Goal: Consume media (video, audio): Consume media (video, audio)

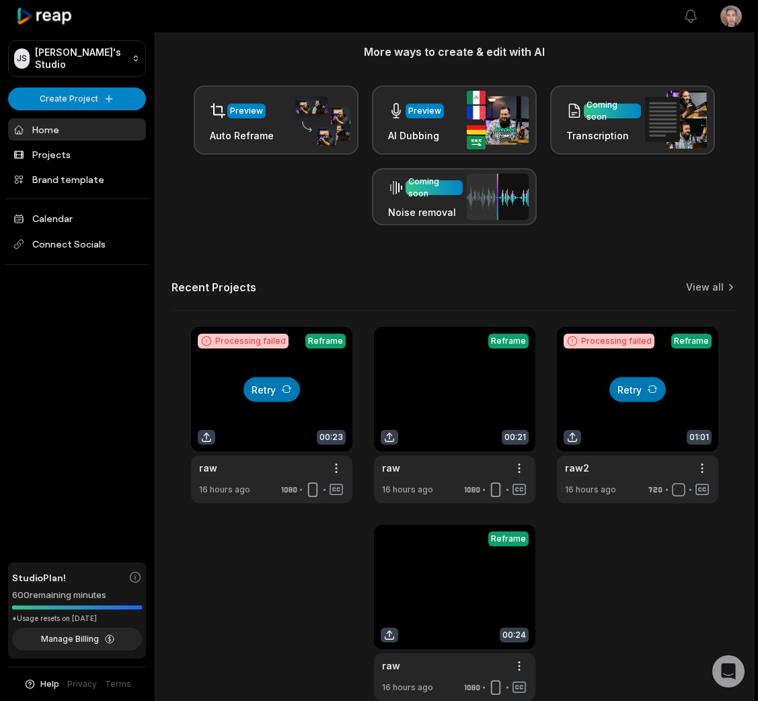
scroll to position [280, 0]
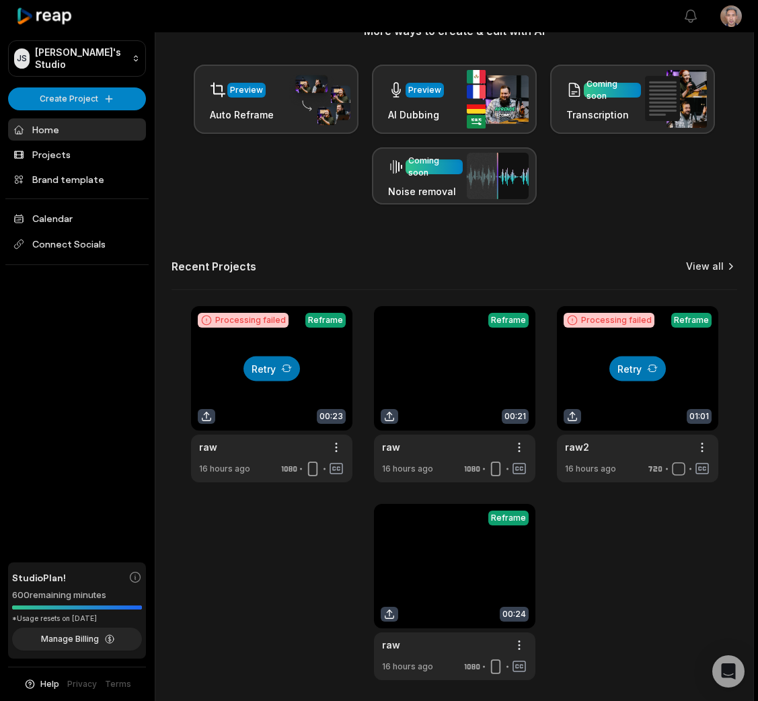
click at [702, 272] on link "View all" at bounding box center [705, 266] width 38 height 13
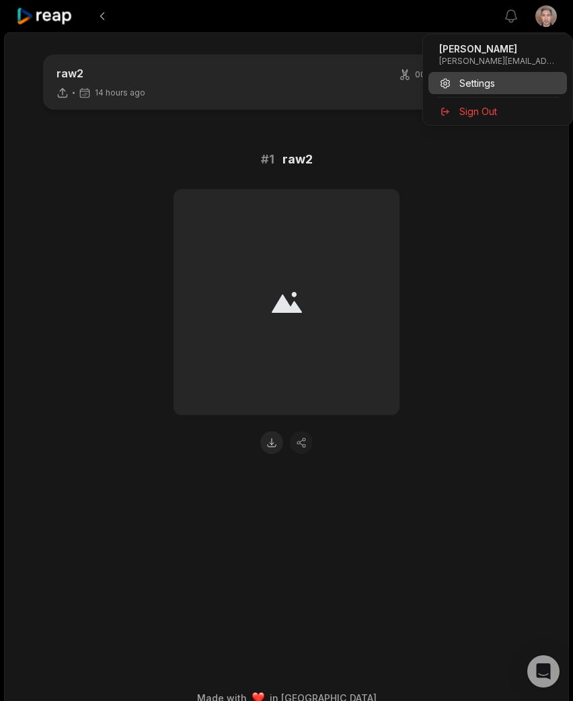
click at [504, 85] on div "Settings" at bounding box center [498, 83] width 139 height 22
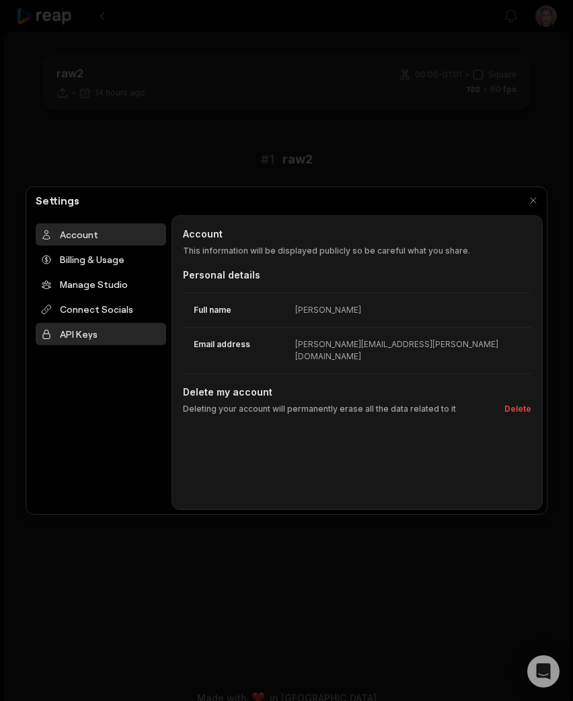
click at [94, 330] on div "API Keys" at bounding box center [101, 334] width 131 height 22
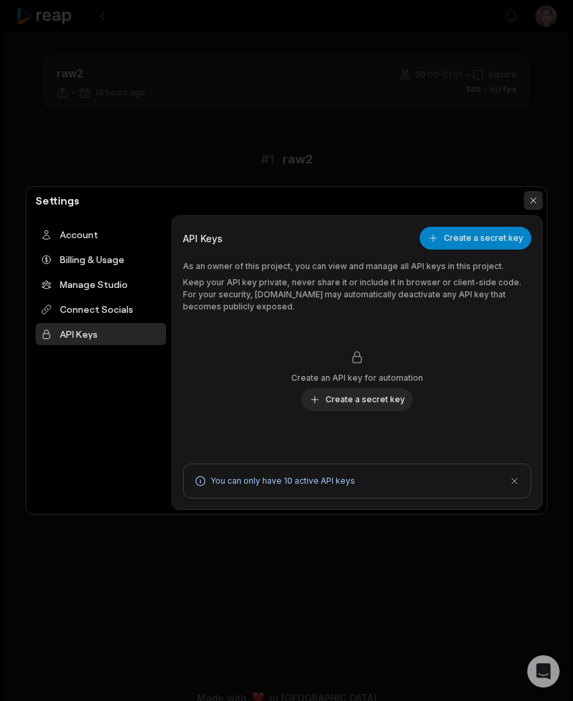
click at [530, 194] on button "button" at bounding box center [533, 200] width 19 height 19
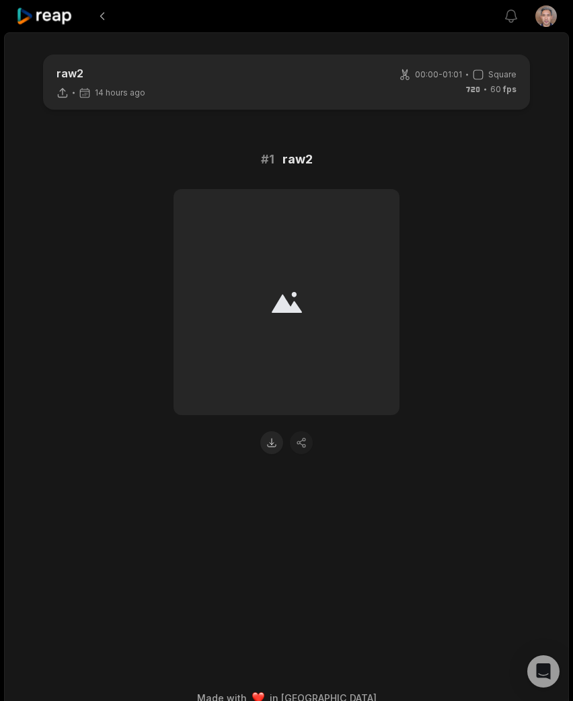
click at [548, 23] on html "View notifications Open user menu raw2 14 hours ago 00:00 - 01:01 Square 60 fps…" at bounding box center [286, 350] width 573 height 701
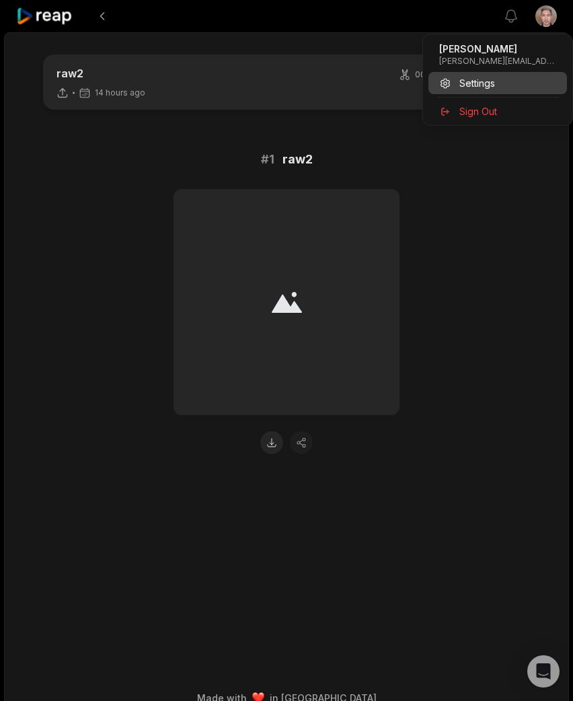
click at [487, 80] on span "Settings" at bounding box center [477, 83] width 36 height 14
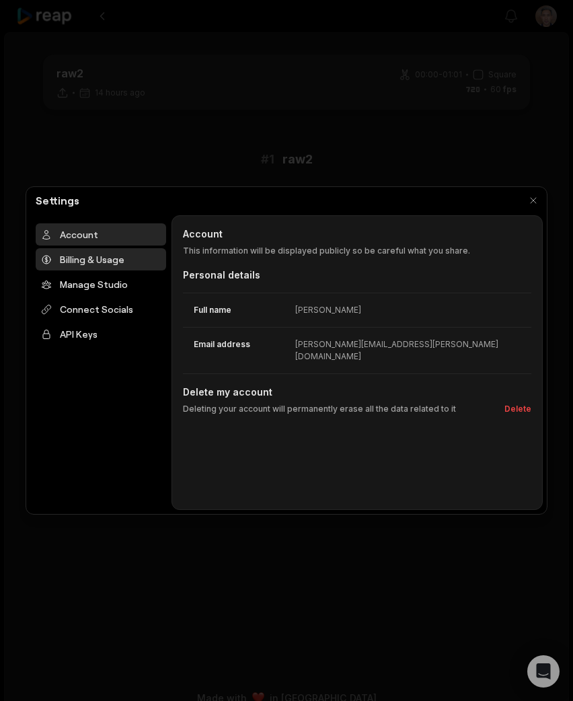
click at [120, 262] on div "Billing & Usage" at bounding box center [101, 259] width 131 height 22
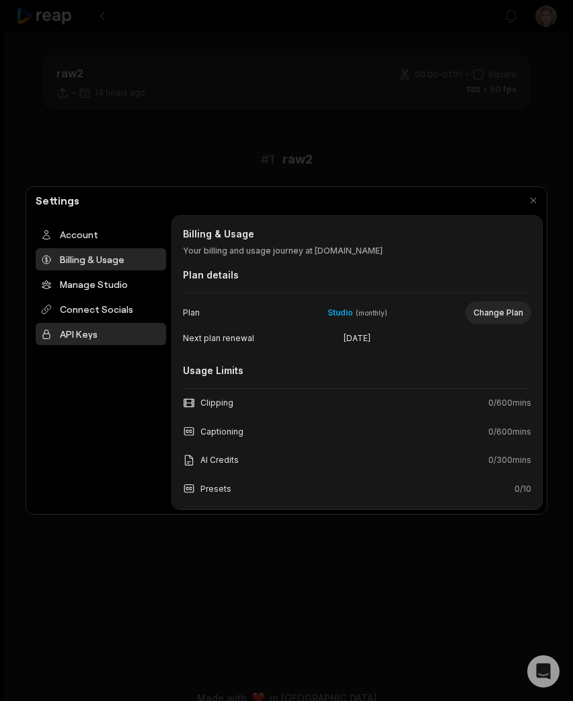
click at [104, 337] on div "API Keys" at bounding box center [101, 334] width 131 height 22
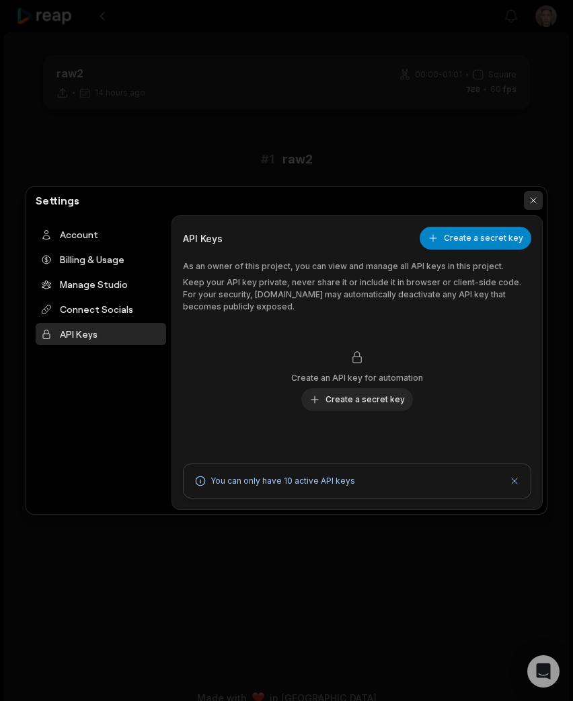
click at [531, 195] on button "button" at bounding box center [533, 200] width 19 height 19
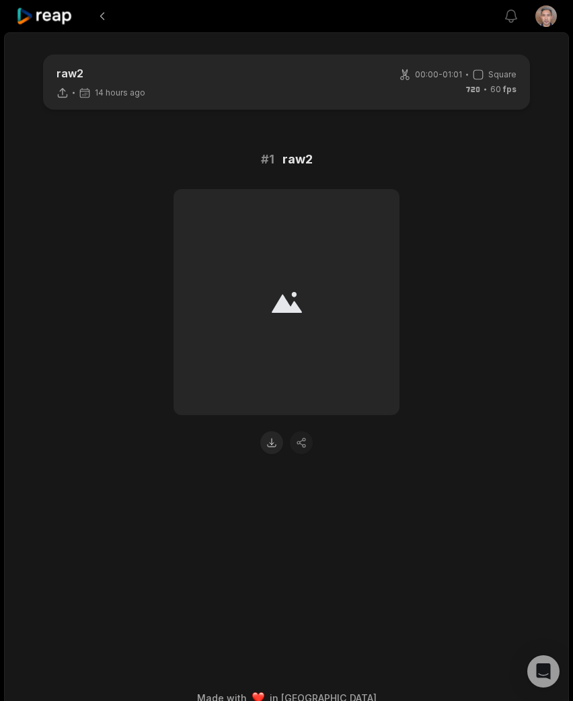
click at [59, 22] on icon at bounding box center [44, 16] width 57 height 18
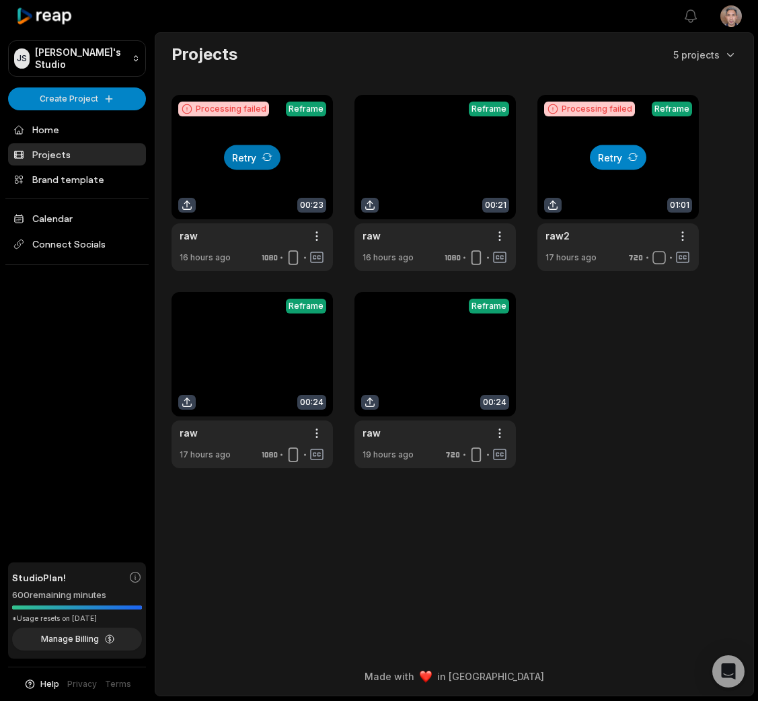
click at [607, 153] on button "Retry" at bounding box center [618, 157] width 57 height 25
click at [624, 188] on link at bounding box center [618, 183] width 161 height 176
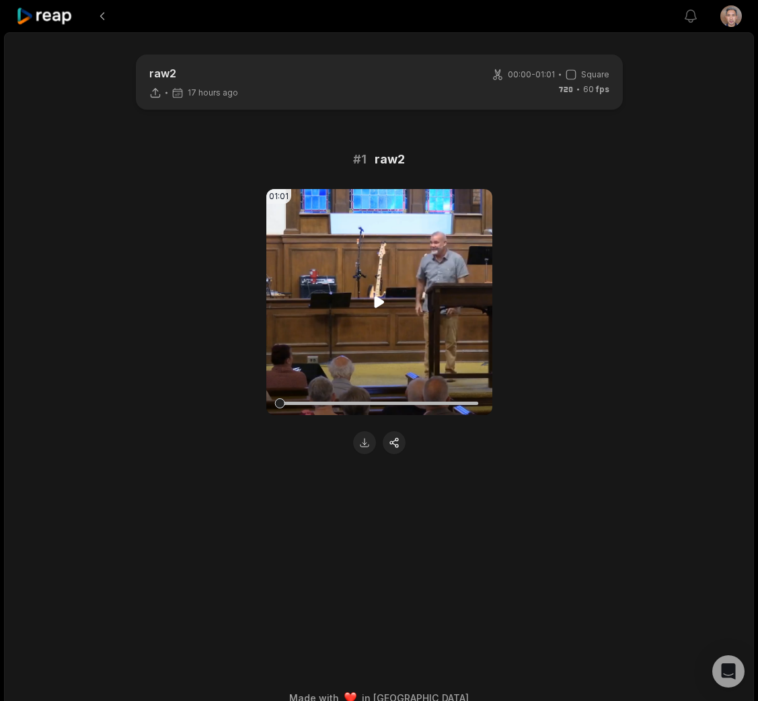
click at [440, 291] on video "Your browser does not support mp4 format." at bounding box center [379, 302] width 226 height 226
click at [540, 301] on div "01:01 Your browser does not support mp4 format." at bounding box center [379, 321] width 651 height 265
click at [381, 404] on div at bounding box center [379, 403] width 199 height 3
click at [431, 400] on div at bounding box center [379, 404] width 199 height 24
click at [462, 402] on div at bounding box center [379, 403] width 199 height 3
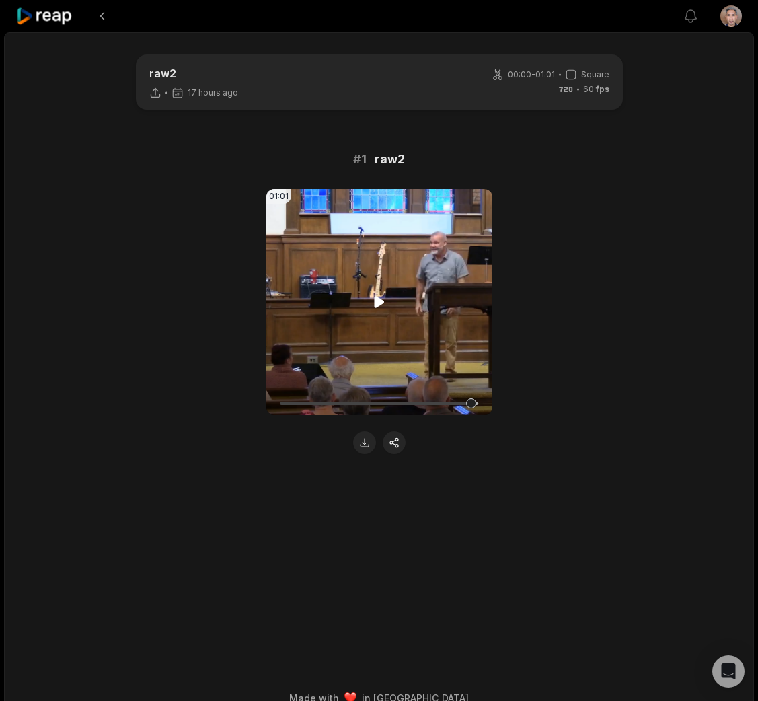
click at [472, 404] on div at bounding box center [379, 403] width 199 height 3
click at [379, 301] on icon at bounding box center [379, 301] width 10 height 11
click at [63, 20] on icon at bounding box center [44, 16] width 57 height 18
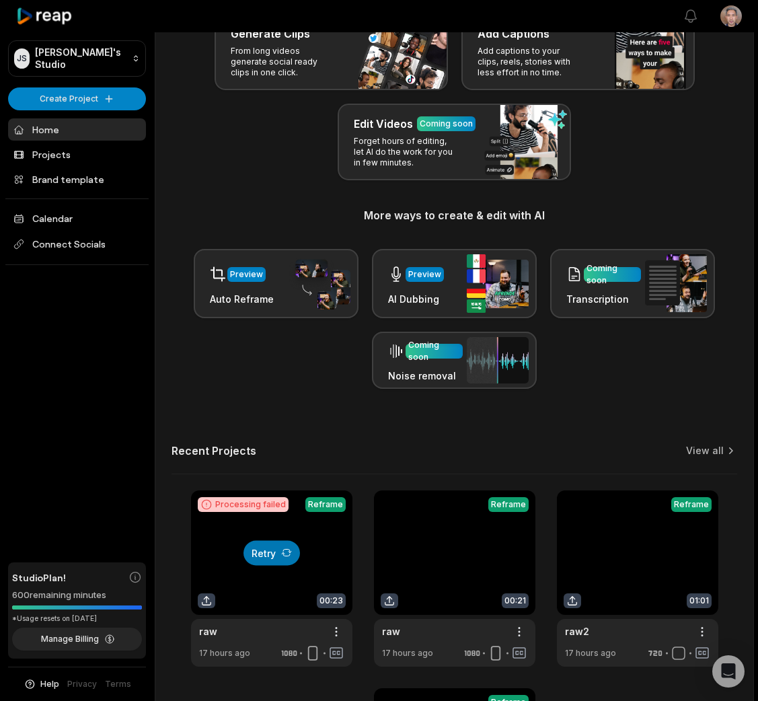
scroll to position [329, 0]
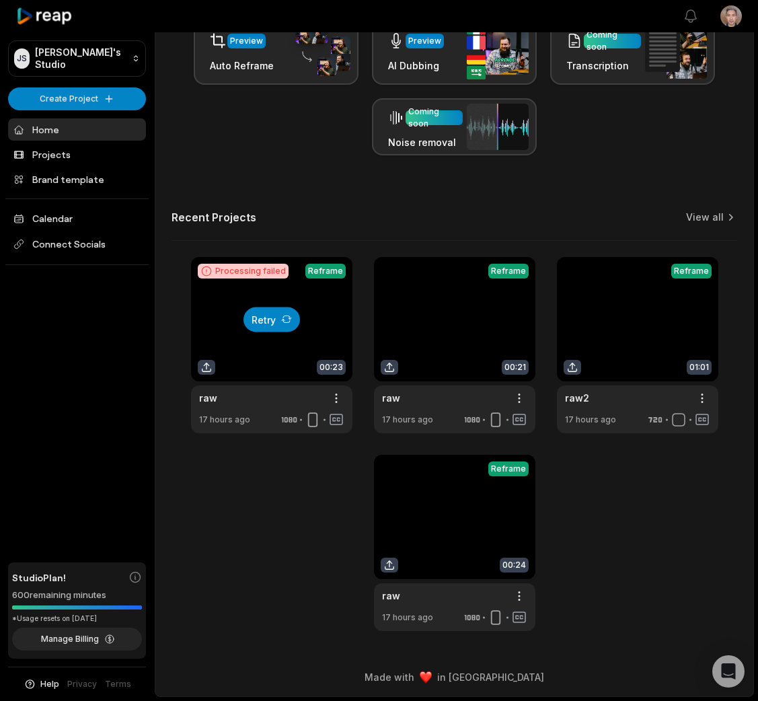
click at [269, 316] on button "Retry" at bounding box center [272, 319] width 57 height 25
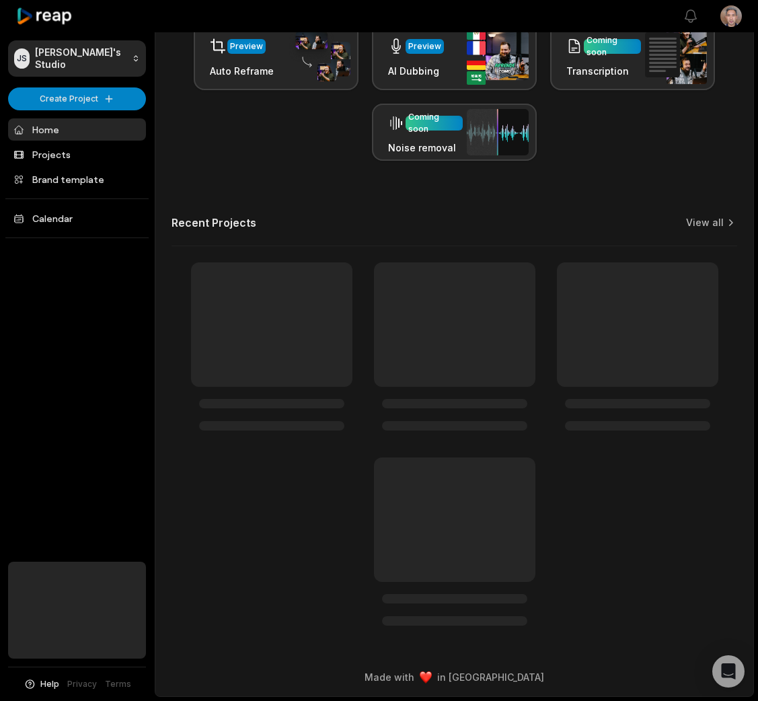
scroll to position [324, 0]
